Goal: Check status: Check status

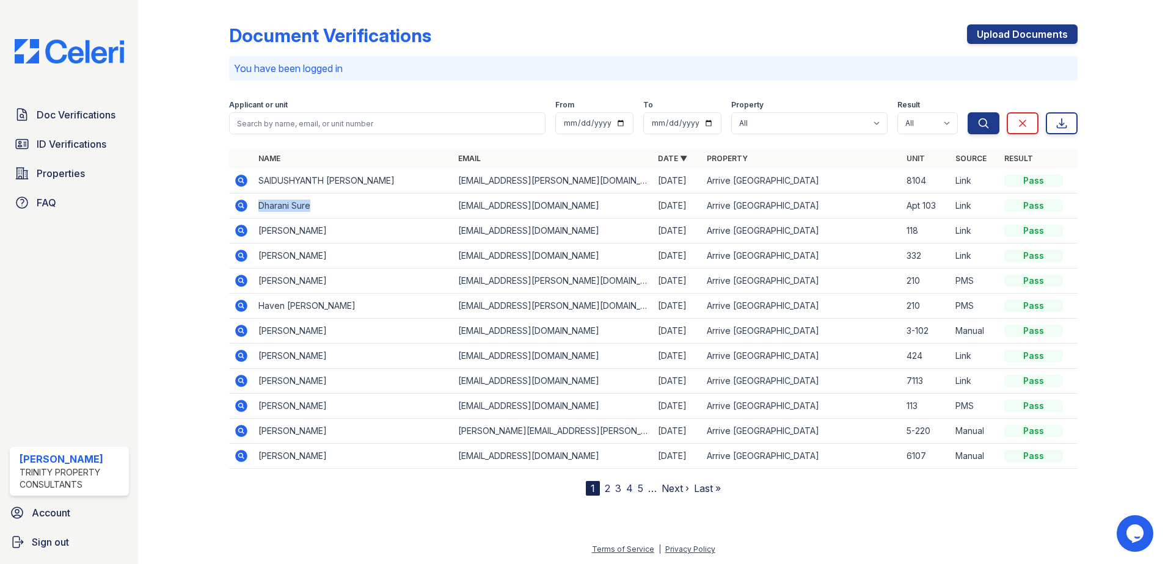
drag, startPoint x: 255, startPoint y: 203, endPoint x: 313, endPoint y: 208, distance: 57.7
click at [313, 208] on td "Dharani Sure" at bounding box center [353, 206] width 200 height 25
drag, startPoint x: 313, startPoint y: 208, endPoint x: 303, endPoint y: 206, distance: 9.3
copy td "Dharani Sure"
click at [239, 203] on icon at bounding box center [241, 205] width 15 height 15
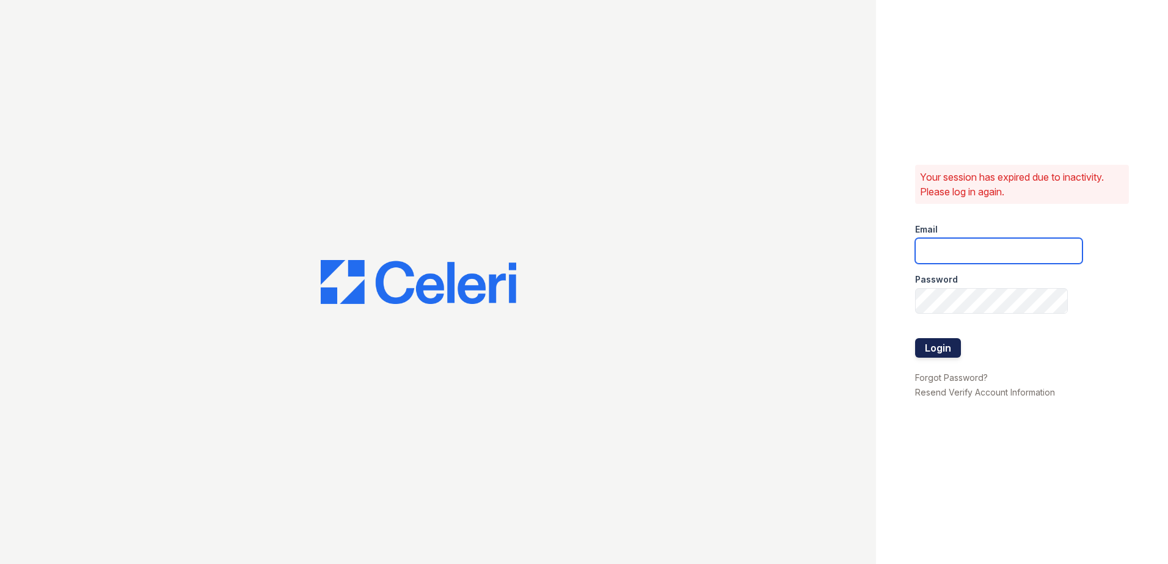
type input "[EMAIL_ADDRESS][DOMAIN_NAME]"
click at [943, 353] on button "Login" at bounding box center [938, 348] width 46 height 20
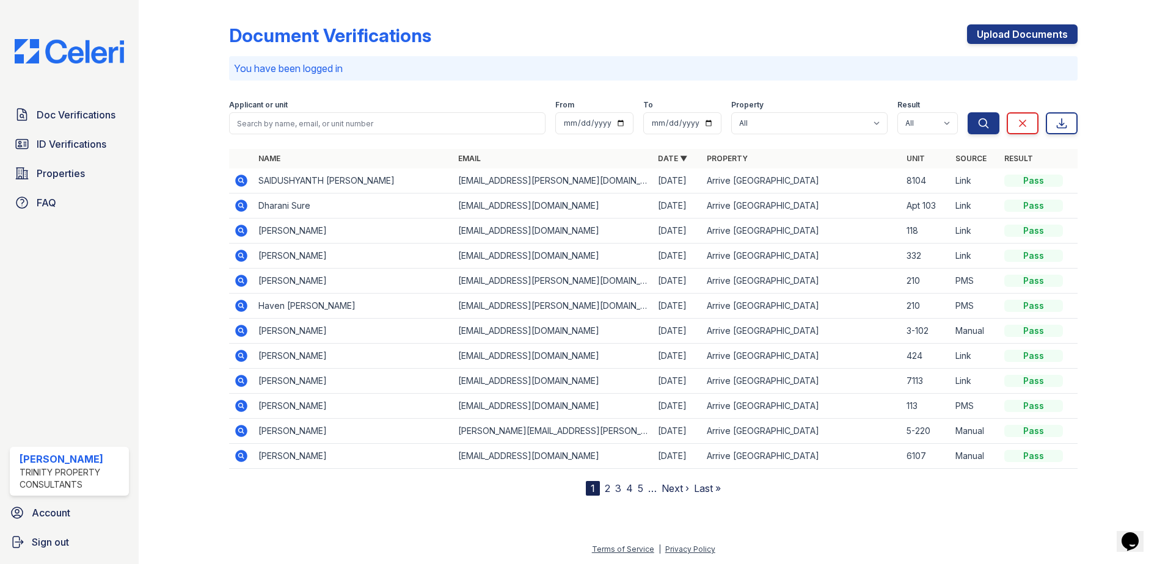
click at [247, 208] on icon at bounding box center [241, 205] width 15 height 15
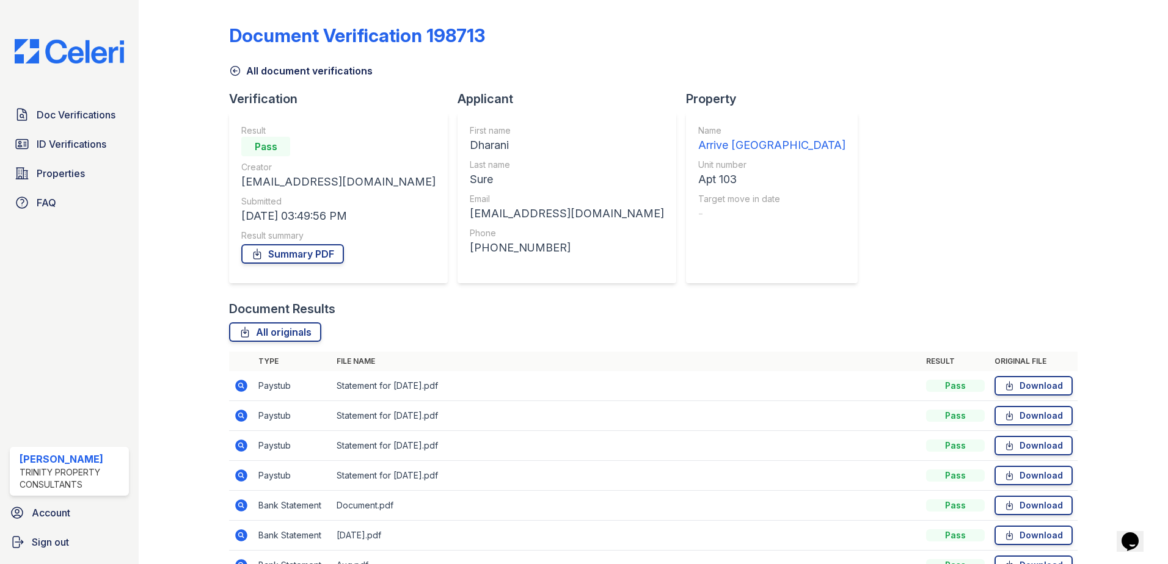
scroll to position [61, 0]
